Goal: Check status: Check status

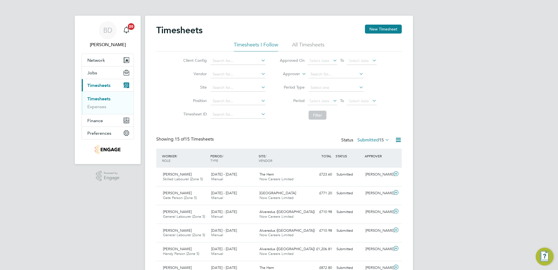
click at [332, 101] on icon at bounding box center [332, 101] width 0 height 8
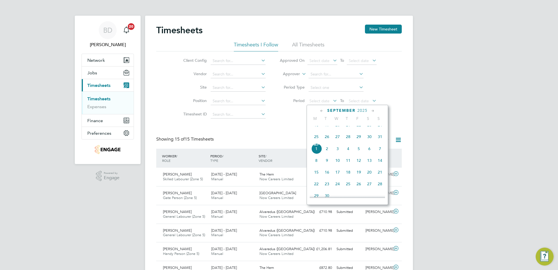
click at [317, 142] on span "25" at bounding box center [316, 136] width 11 height 11
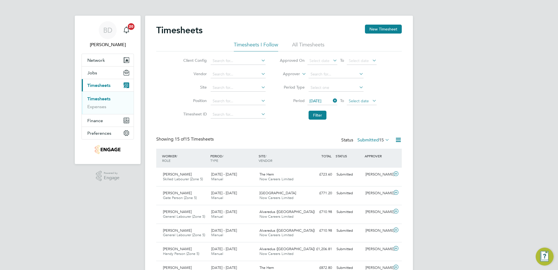
click at [365, 102] on span "Select date" at bounding box center [362, 101] width 30 height 8
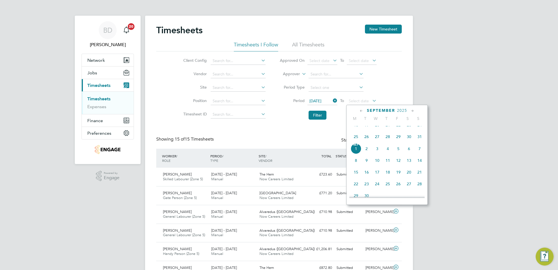
click at [396, 141] on span "29" at bounding box center [398, 136] width 11 height 11
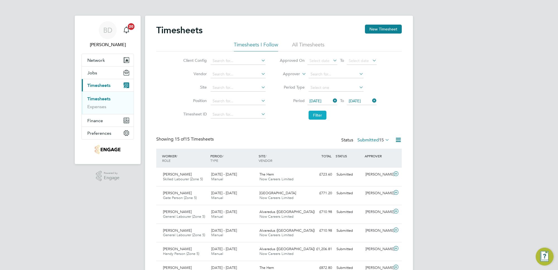
click at [323, 115] on button "Filter" at bounding box center [318, 114] width 18 height 9
click at [384, 139] on icon at bounding box center [384, 140] width 0 height 8
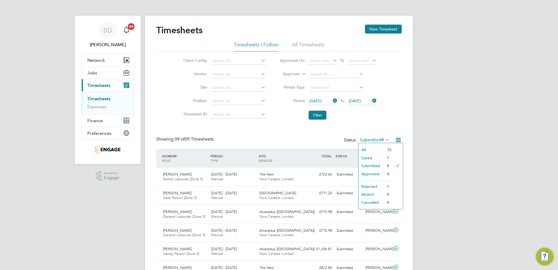
click at [372, 174] on li "Approved" at bounding box center [372, 174] width 26 height 8
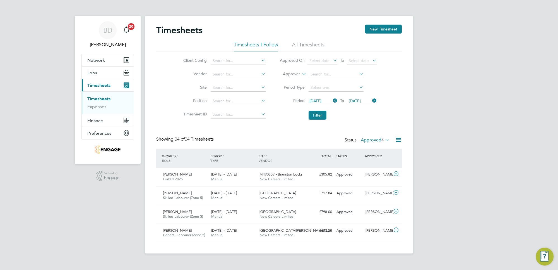
click at [384, 139] on icon at bounding box center [384, 140] width 0 height 8
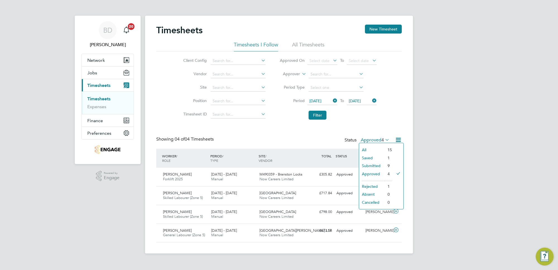
click at [378, 163] on li "Submitted" at bounding box center [372, 166] width 26 height 8
